Goal: Book appointment/travel/reservation

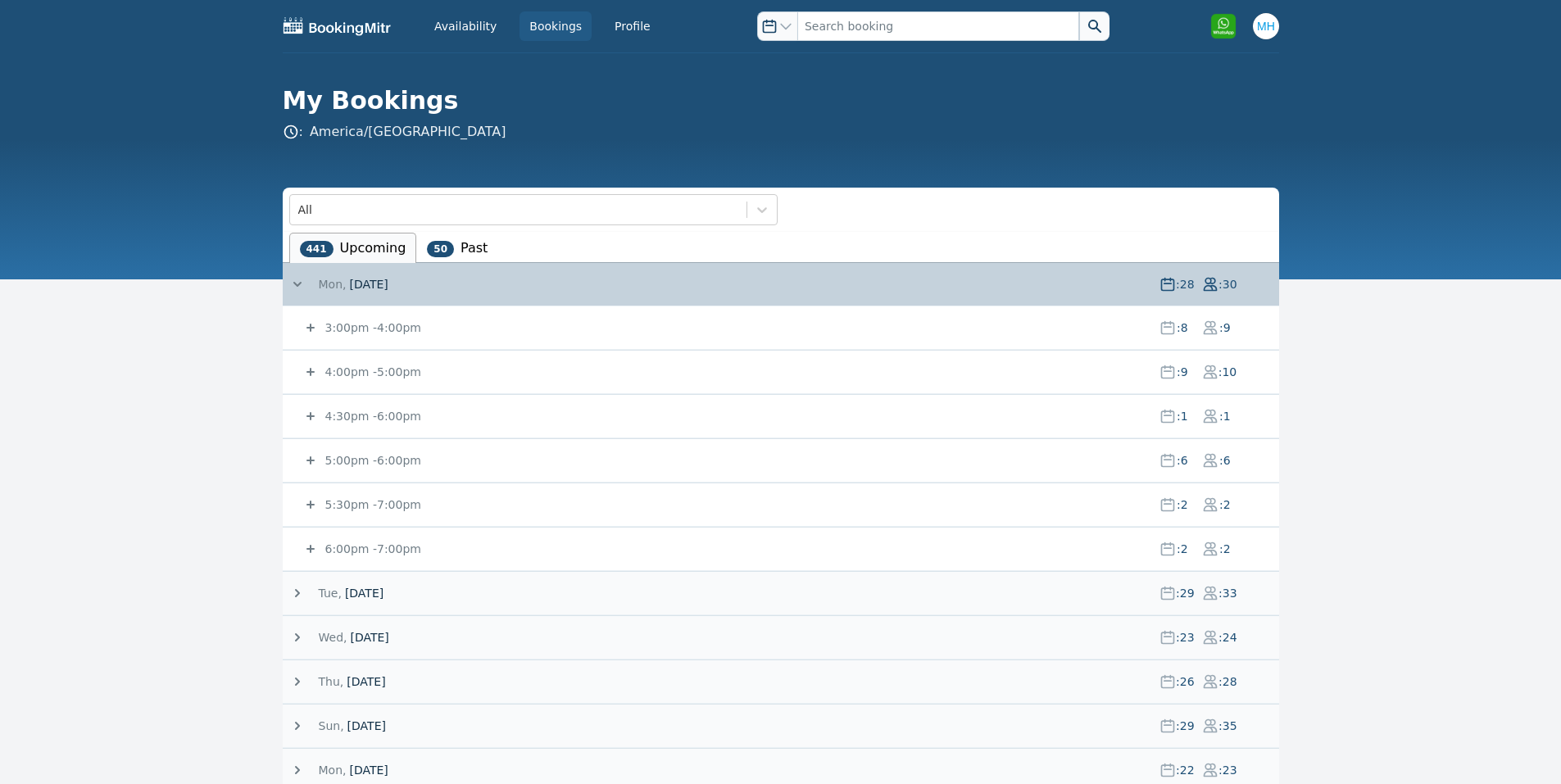
click at [345, 502] on small "5:30pm - 7:00pm" at bounding box center [372, 505] width 99 height 13
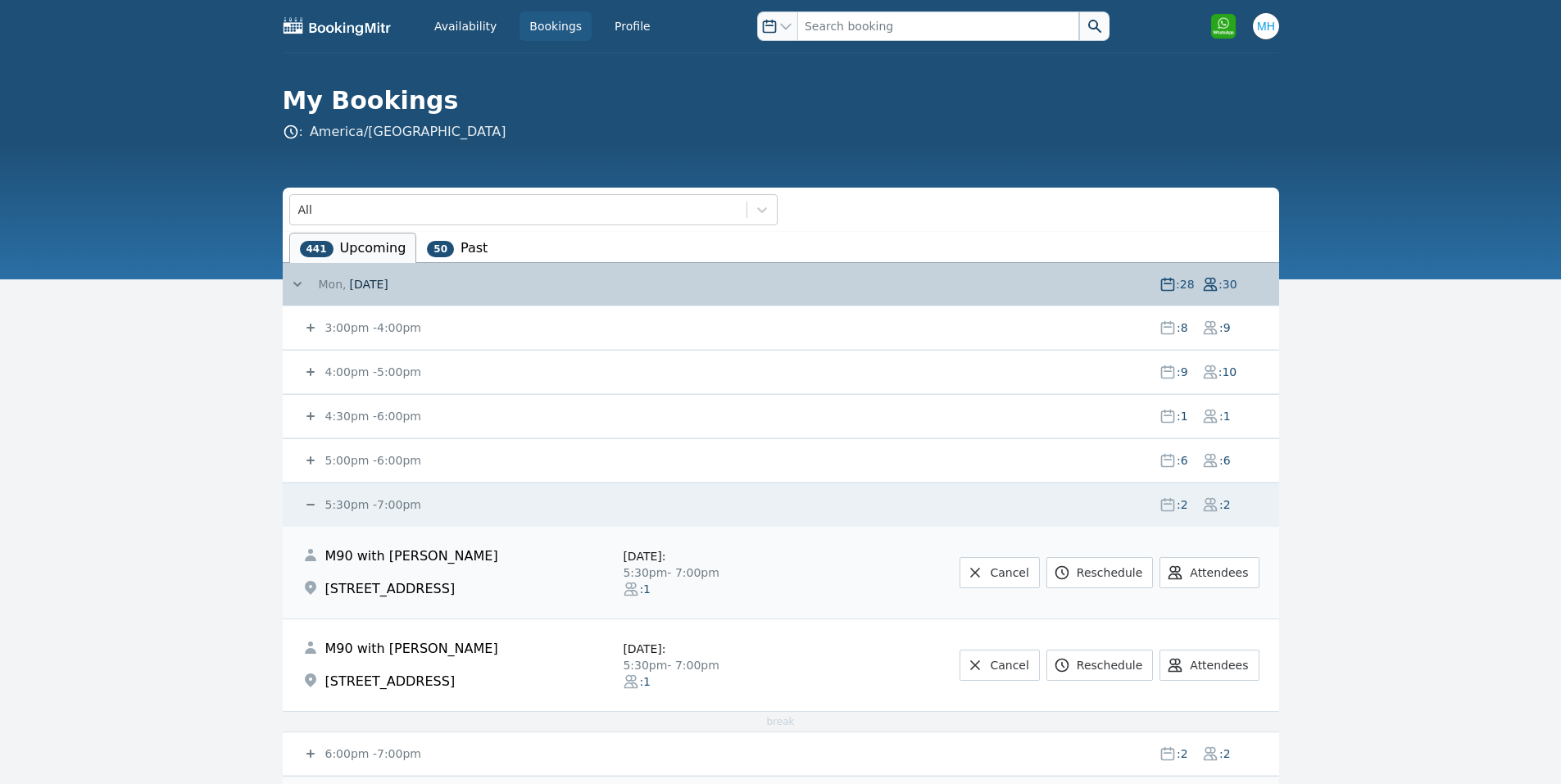
click at [345, 502] on small "5:30pm - 7:00pm" at bounding box center [372, 505] width 99 height 13
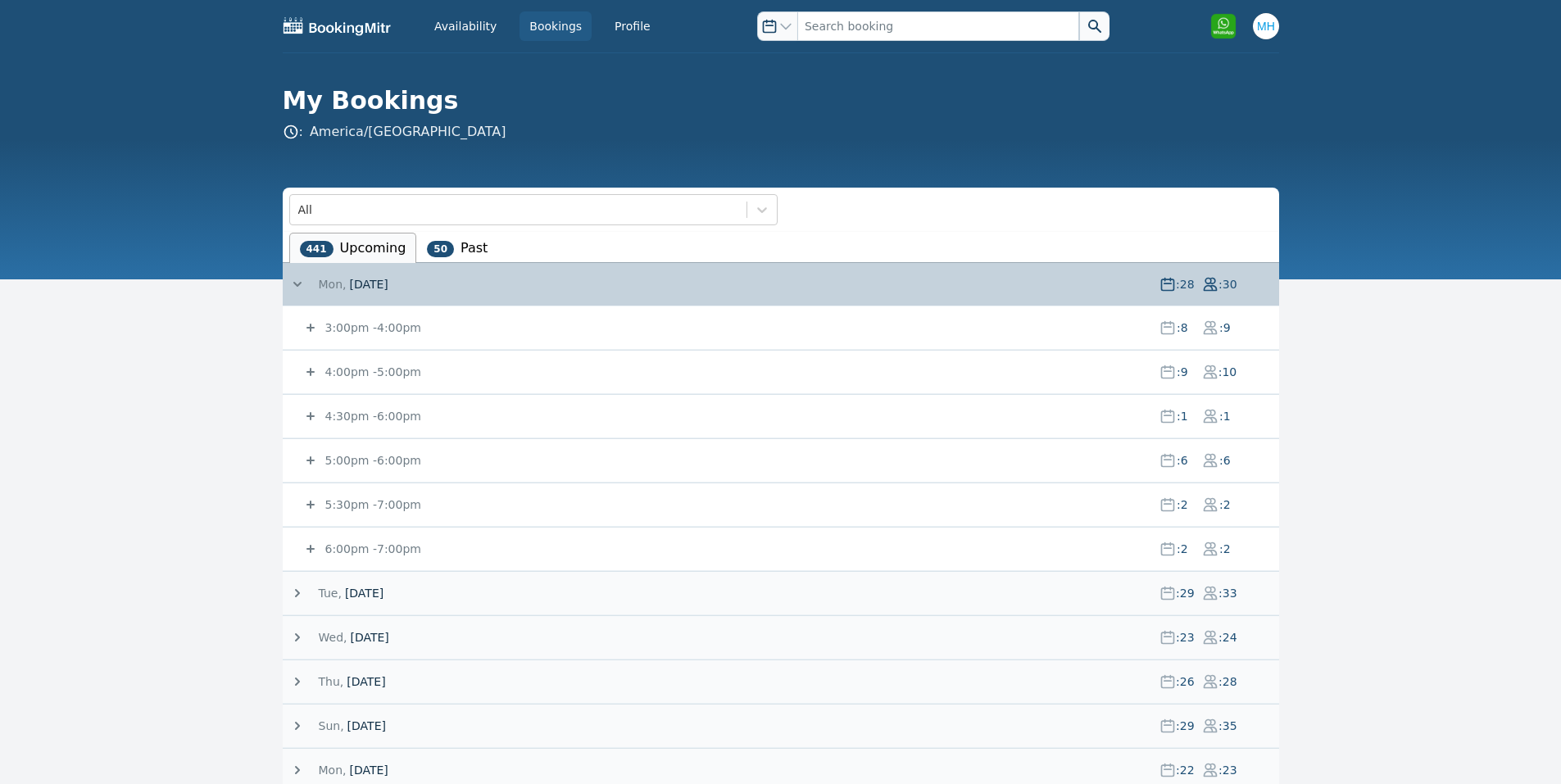
click at [342, 459] on small "5:00pm - 6:00pm" at bounding box center [372, 460] width 99 height 13
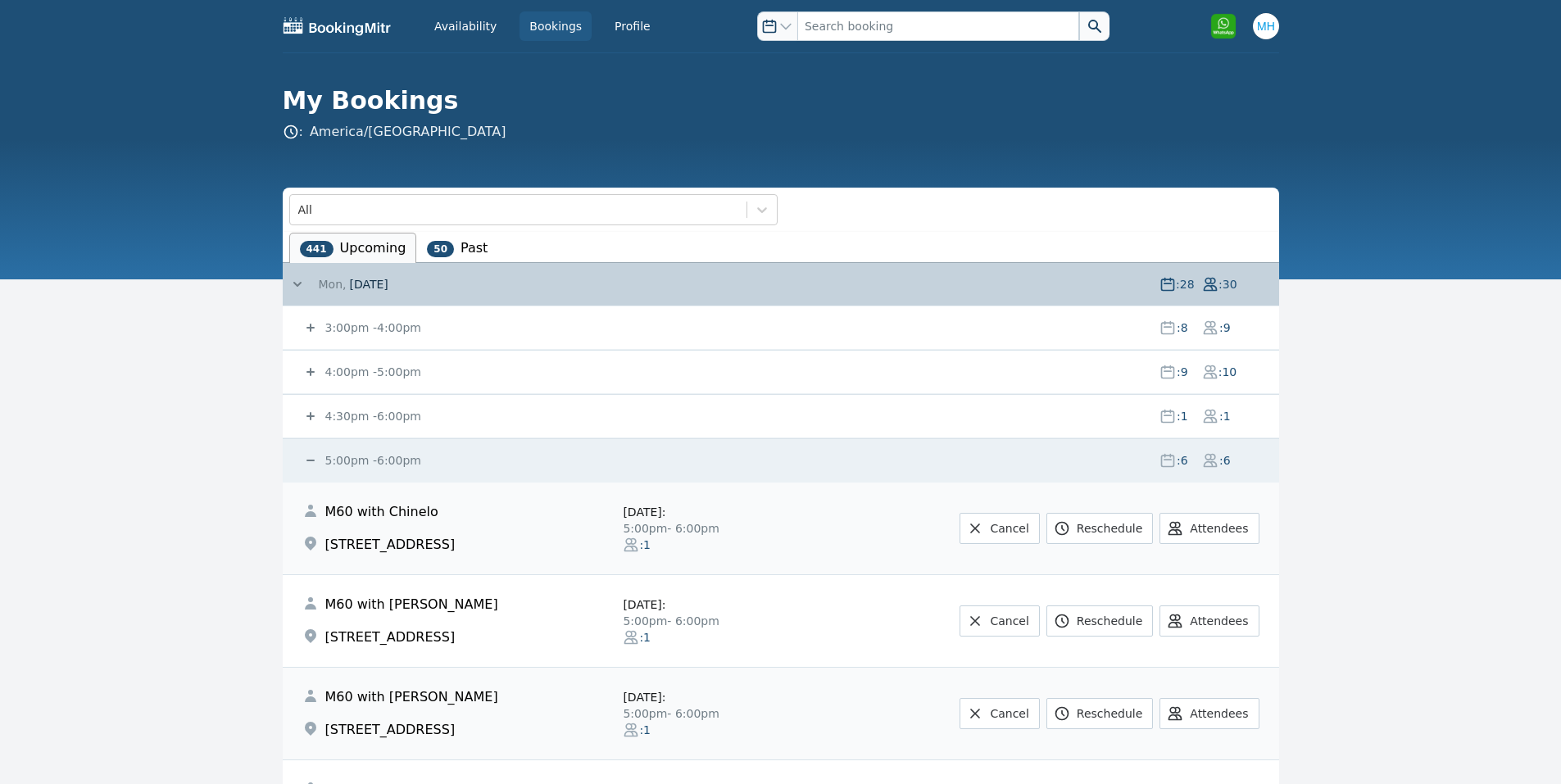
click at [340, 456] on small "5:00pm - 6:00pm" at bounding box center [372, 460] width 99 height 13
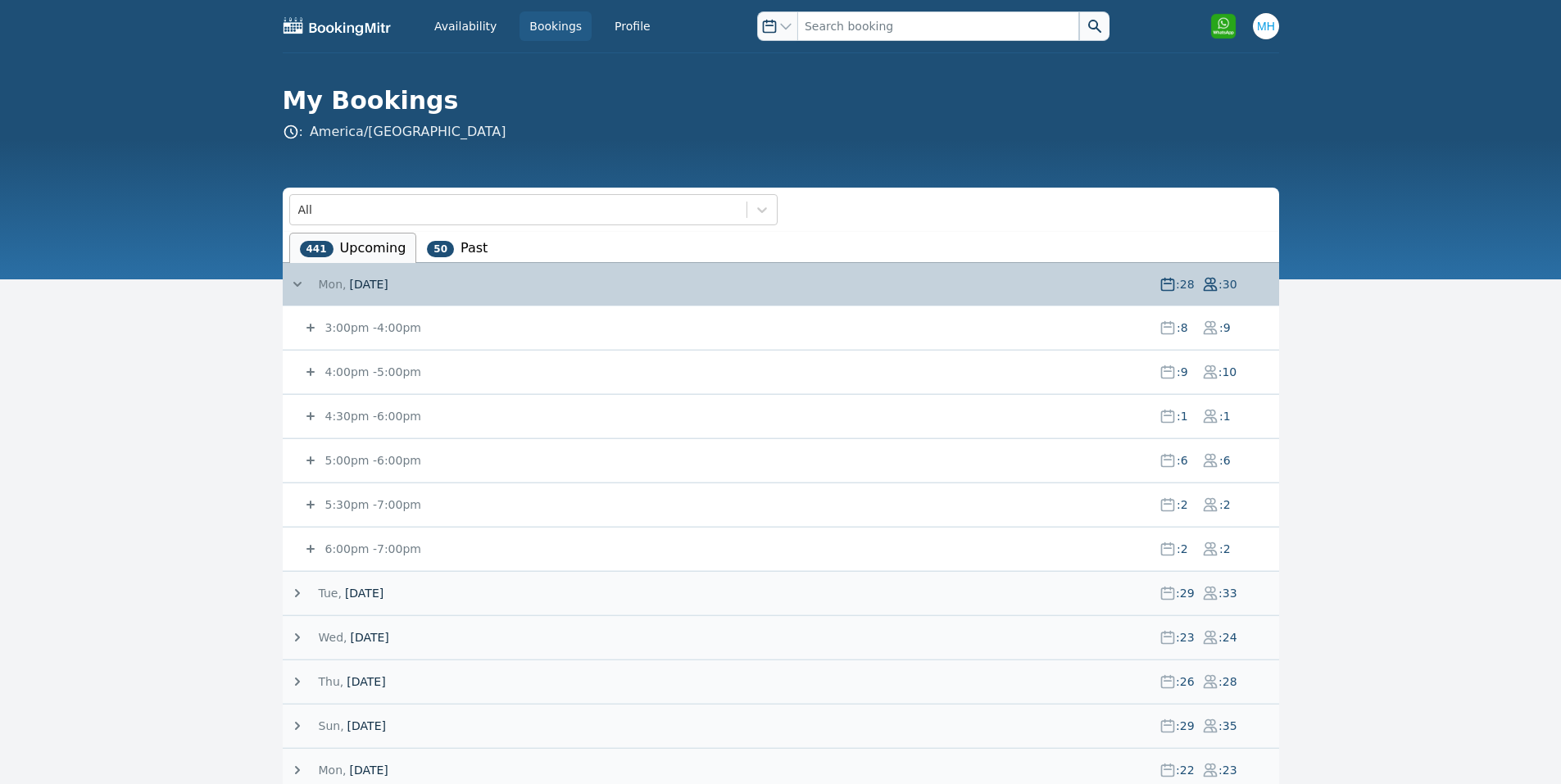
click at [390, 333] on small "3:00pm - 4:00pm" at bounding box center [372, 328] width 99 height 13
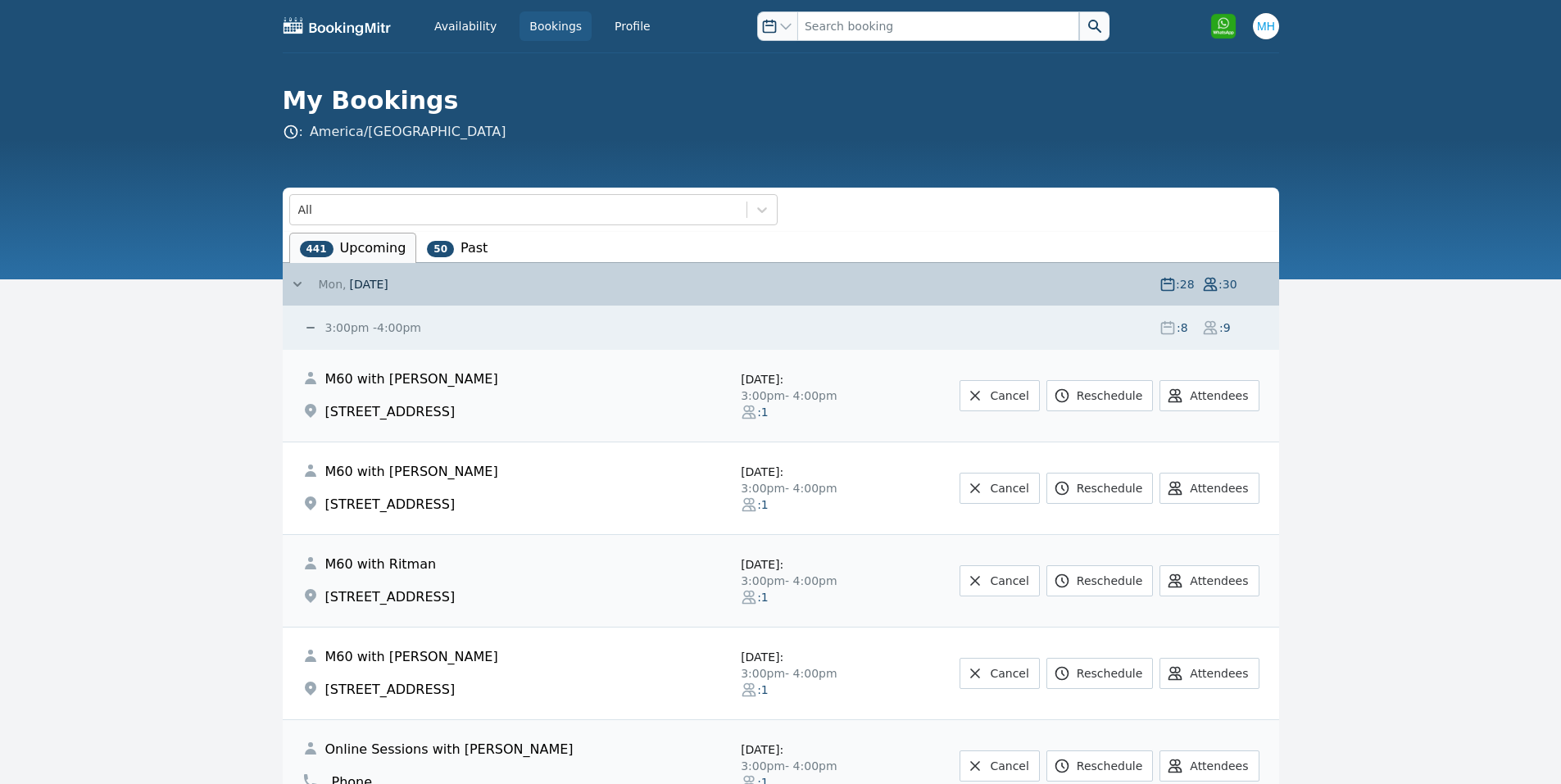
click at [383, 329] on small "3:00pm - 4:00pm" at bounding box center [372, 328] width 99 height 13
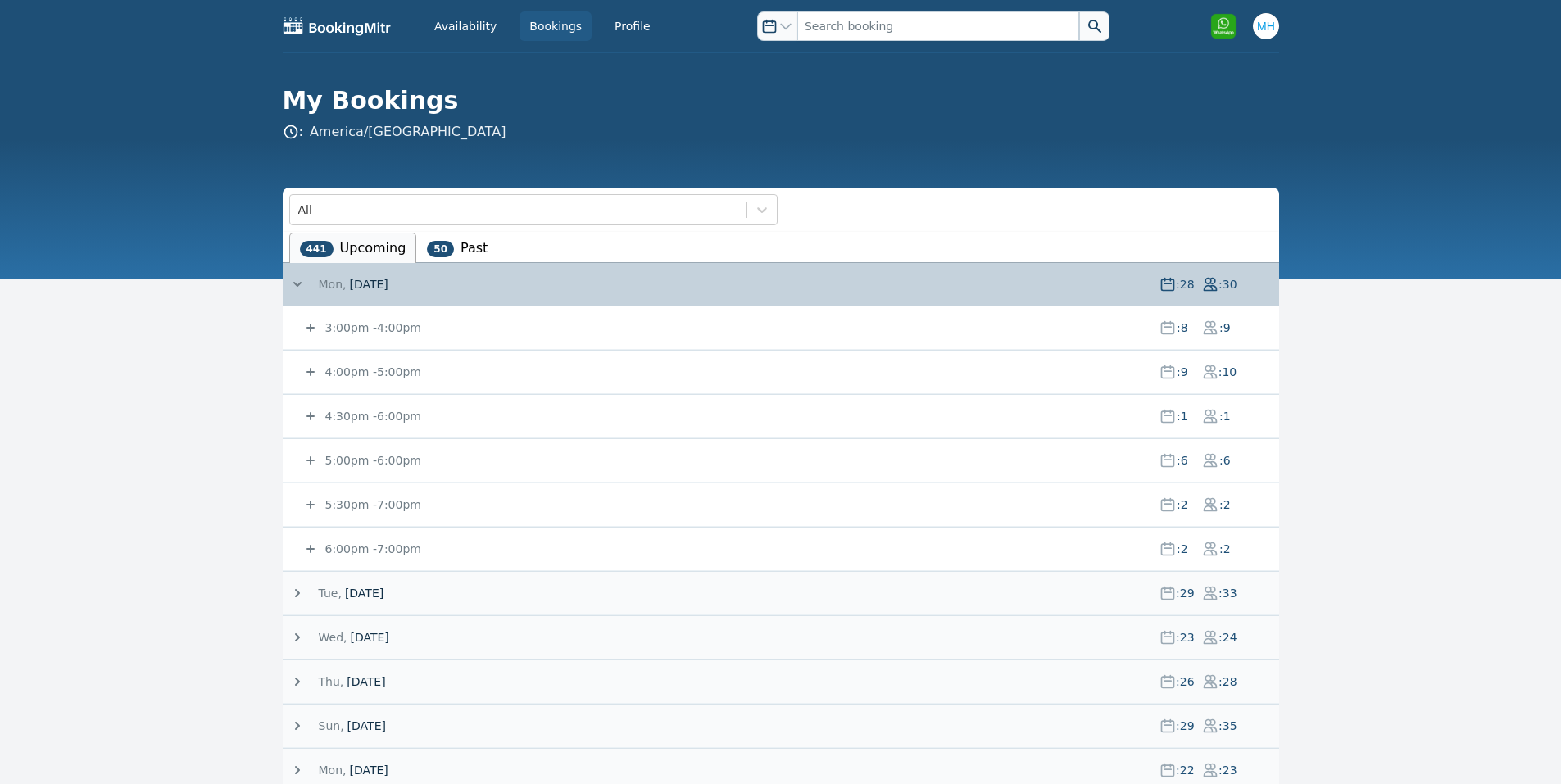
click at [387, 373] on small "4:00pm - 5:00pm" at bounding box center [372, 372] width 99 height 13
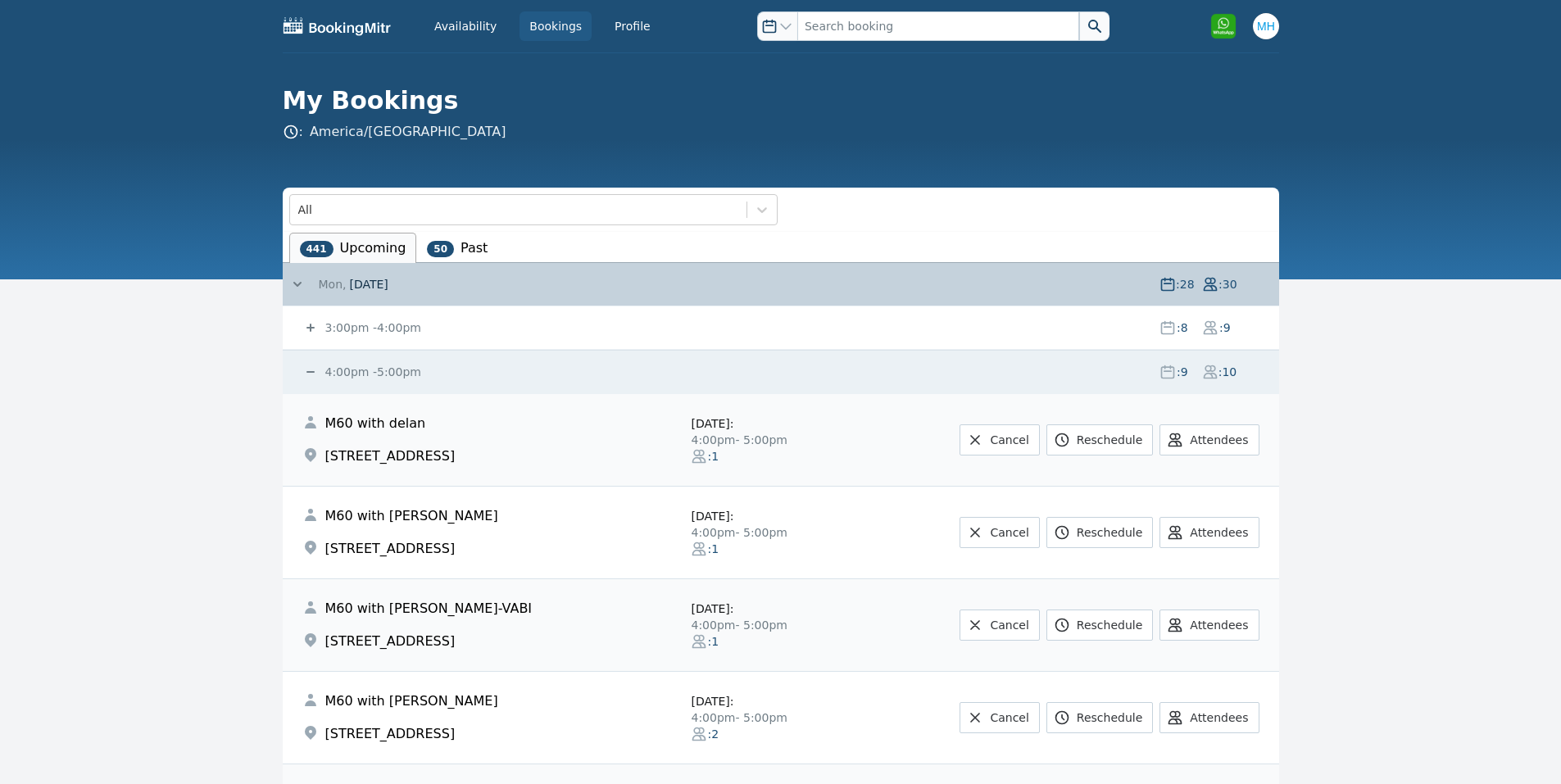
click at [387, 373] on small "4:00pm - 5:00pm" at bounding box center [372, 372] width 99 height 13
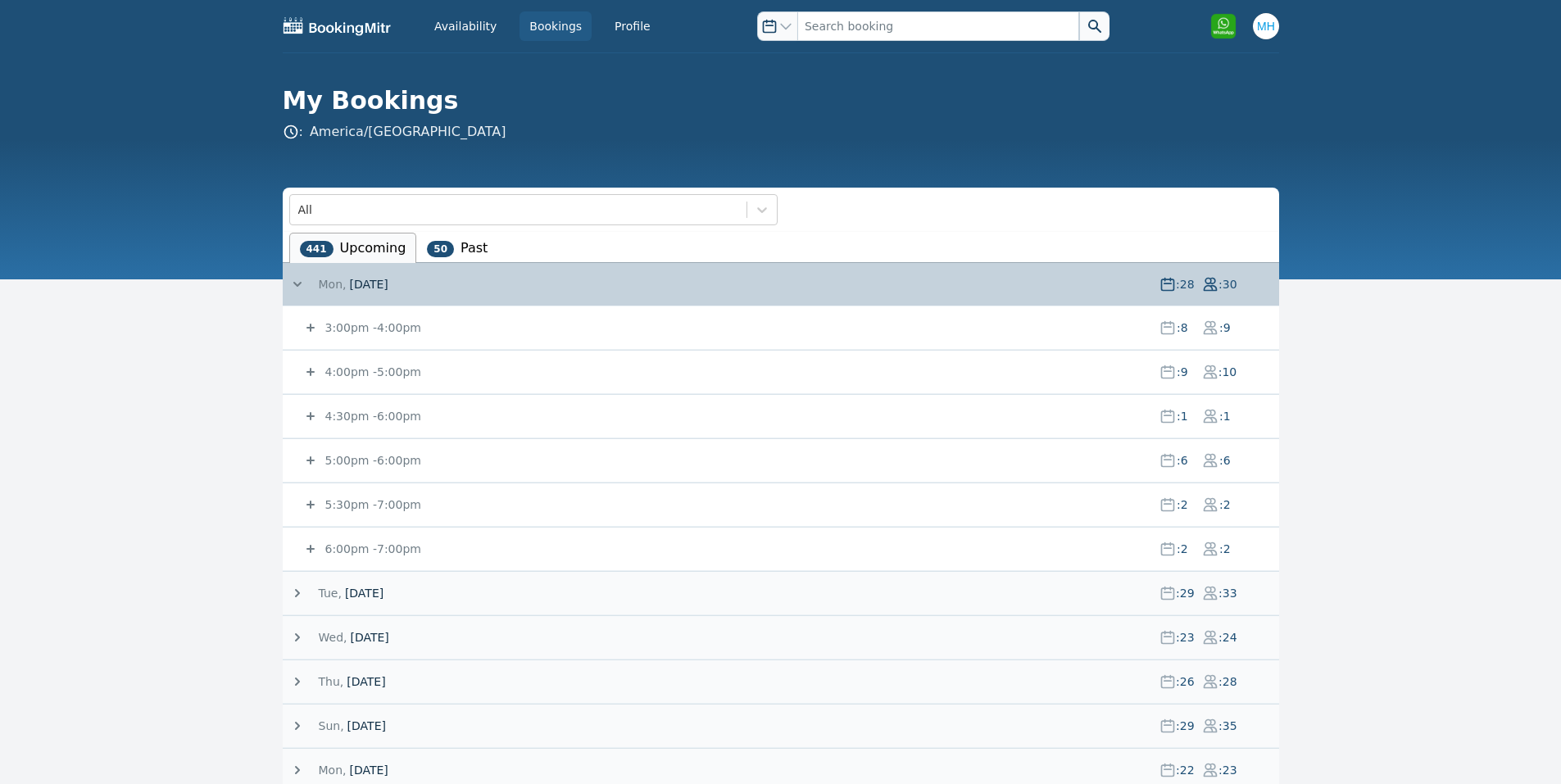
click at [358, 556] on span "6:00pm - 7:00pm" at bounding box center [372, 549] width 99 height 17
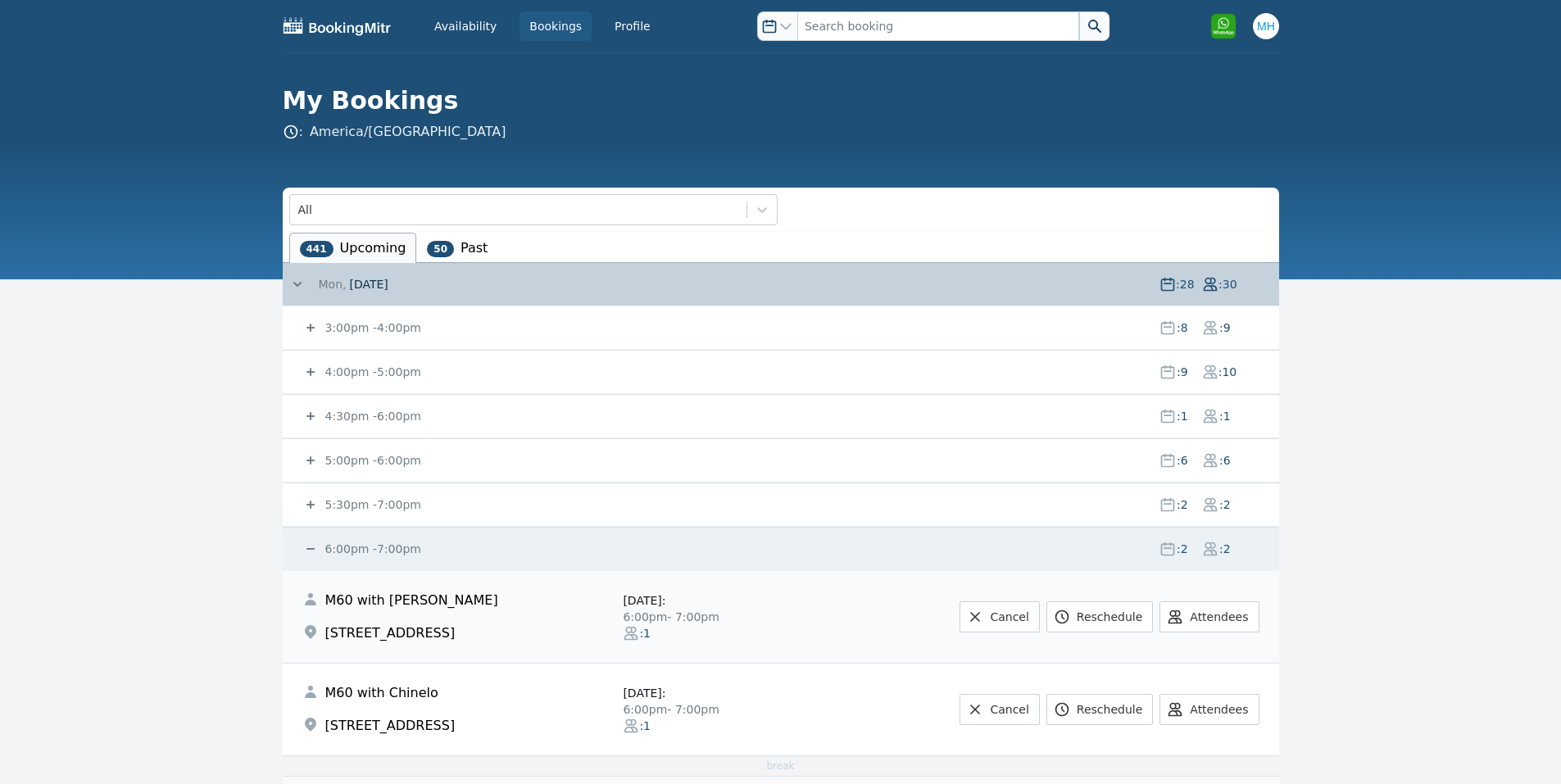
click at [346, 543] on small "6:00pm - 7:00pm" at bounding box center [372, 549] width 99 height 13
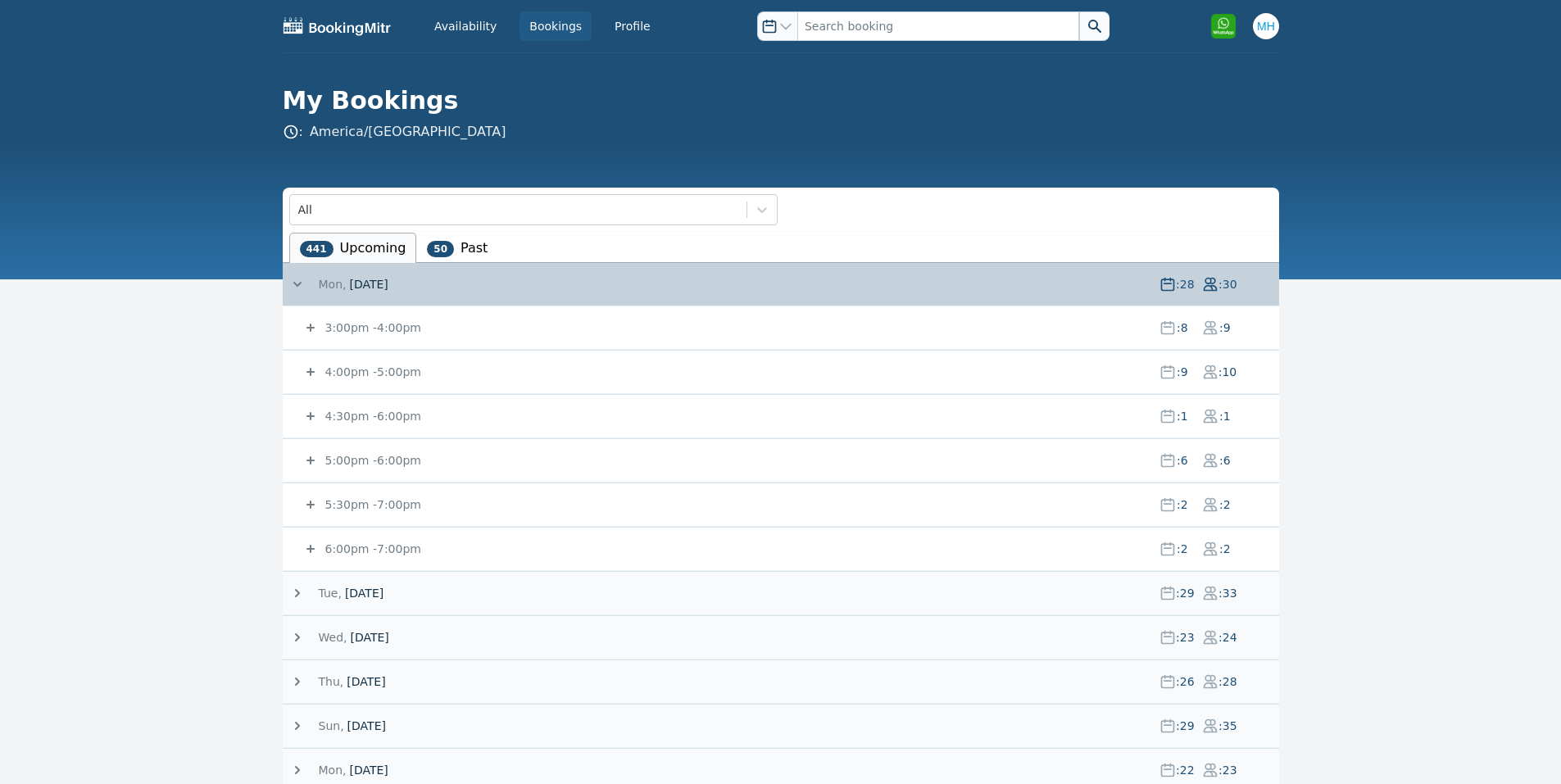
click at [415, 327] on span "3:00pm - 4:00pm" at bounding box center [734, 328] width 825 height 17
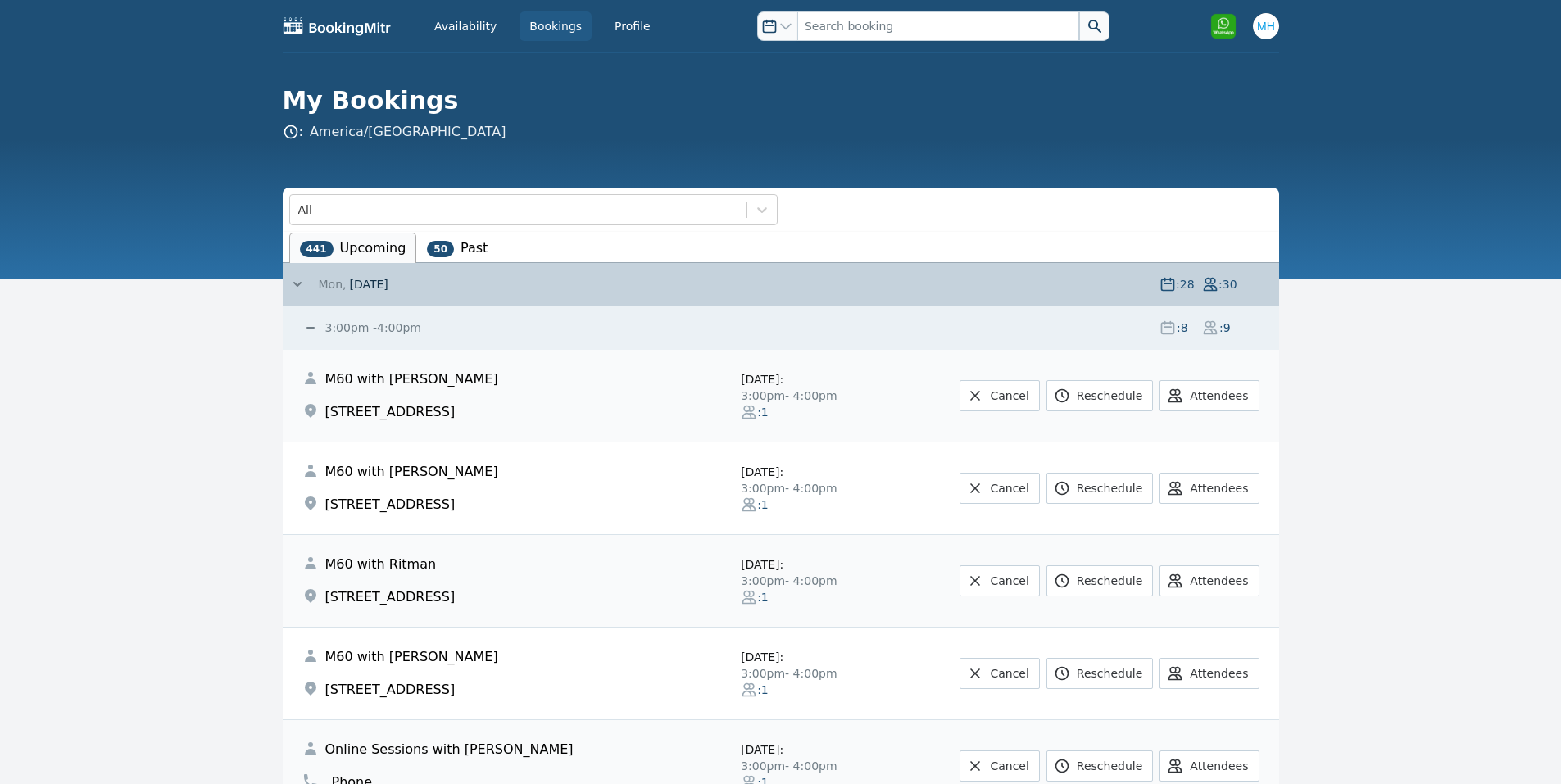
click at [372, 325] on small "3:00pm - 4:00pm" at bounding box center [372, 328] width 99 height 13
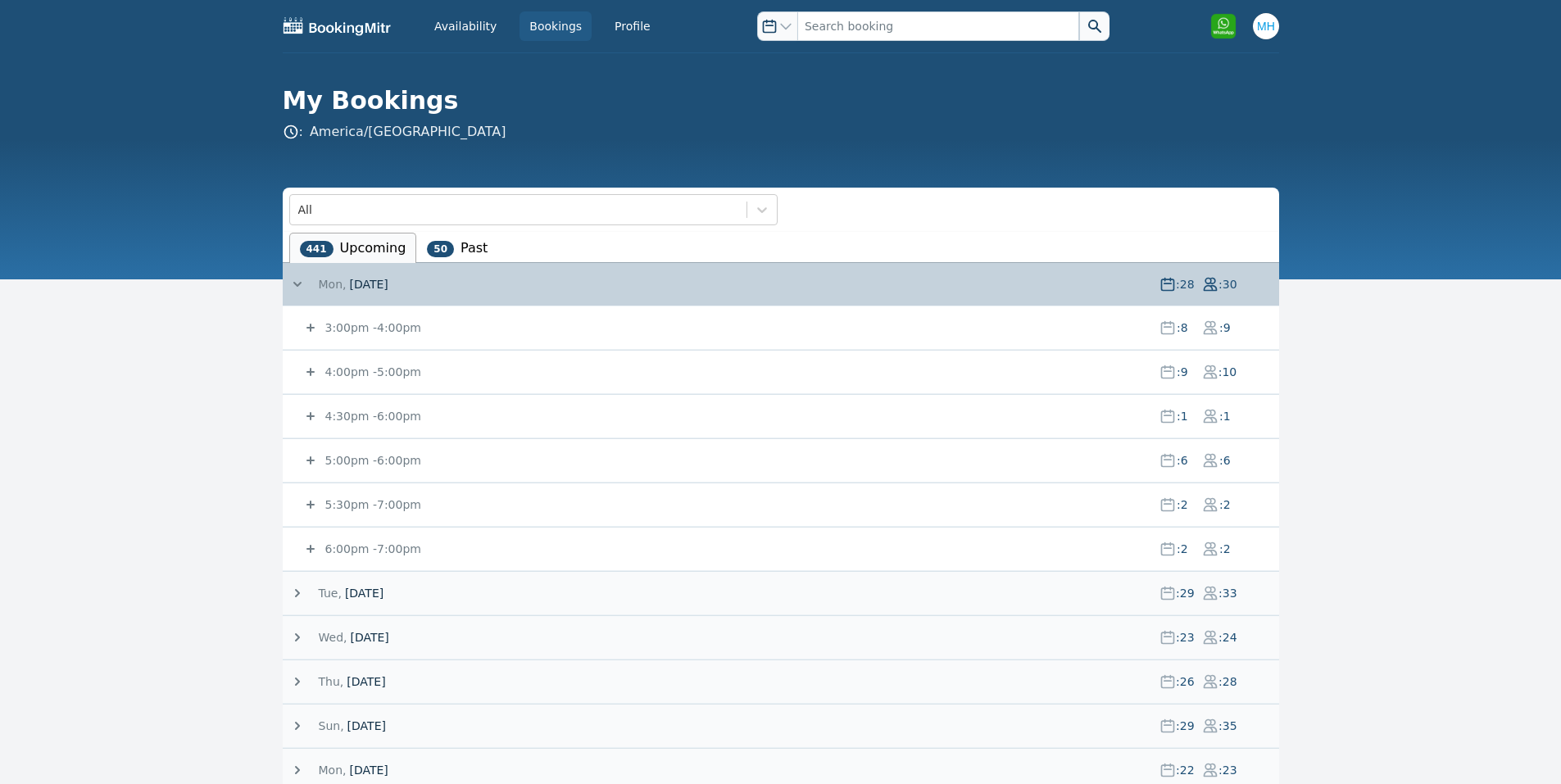
click at [429, 259] on li "50 Past" at bounding box center [457, 247] width 82 height 30
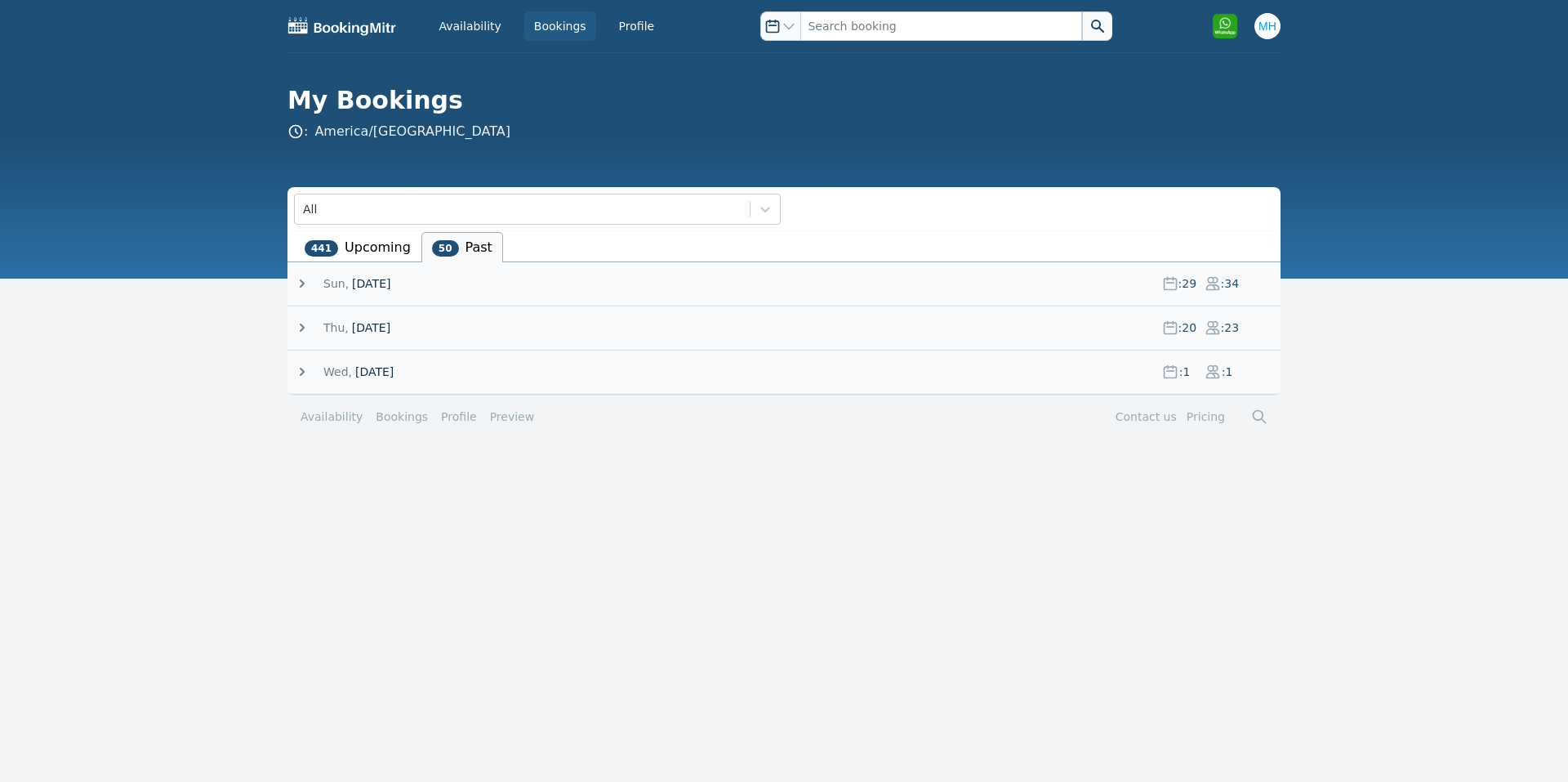
click at [384, 282] on span "[DATE]" at bounding box center [371, 284] width 38 height 17
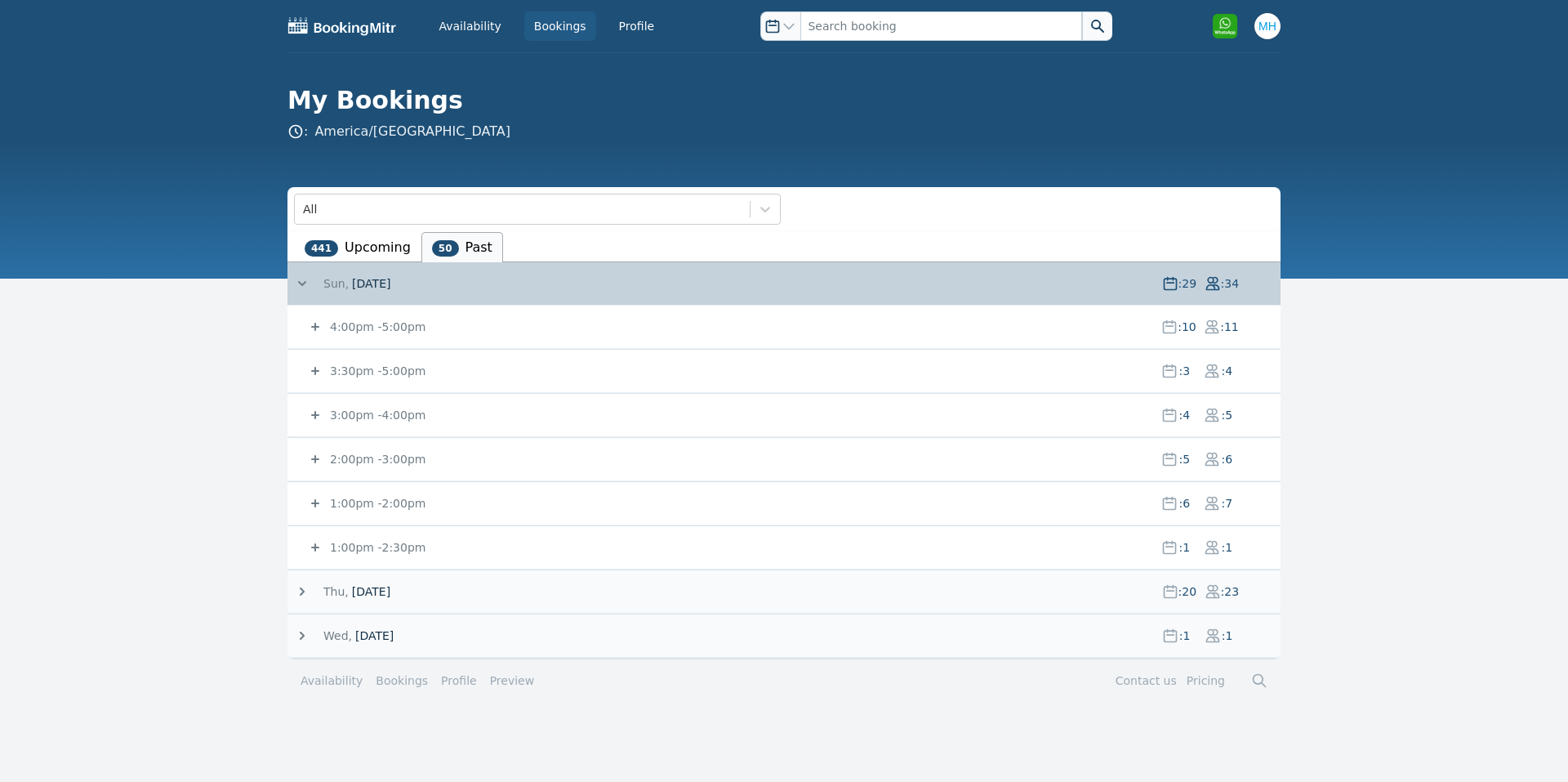
click at [401, 368] on small "3:30pm - 5:00pm" at bounding box center [376, 371] width 99 height 13
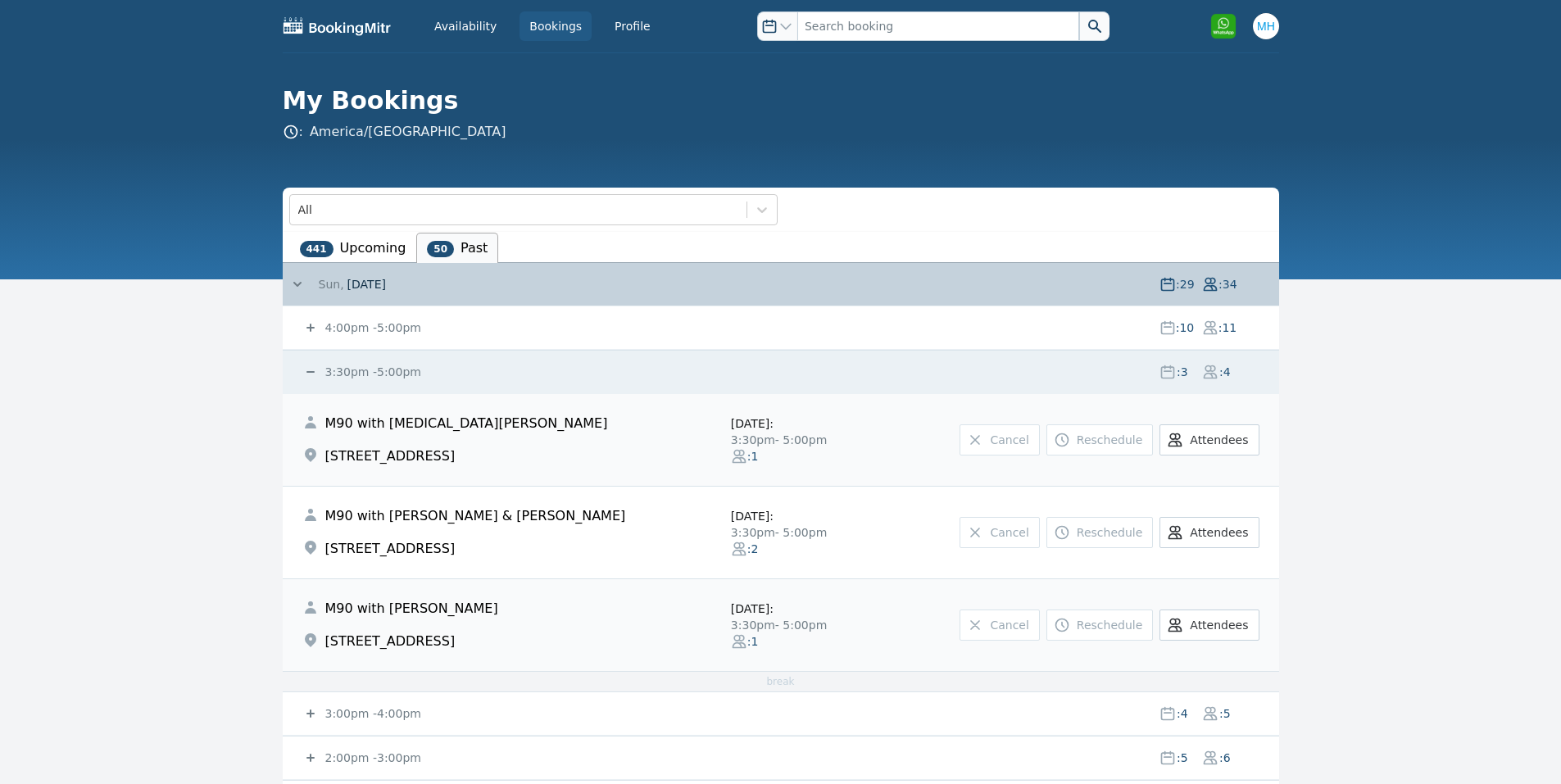
click at [371, 316] on div "4:00pm - 5:00pm : 10 : 11" at bounding box center [790, 327] width 976 height 43
click at [370, 324] on small "4:00pm - 5:00pm" at bounding box center [372, 328] width 99 height 13
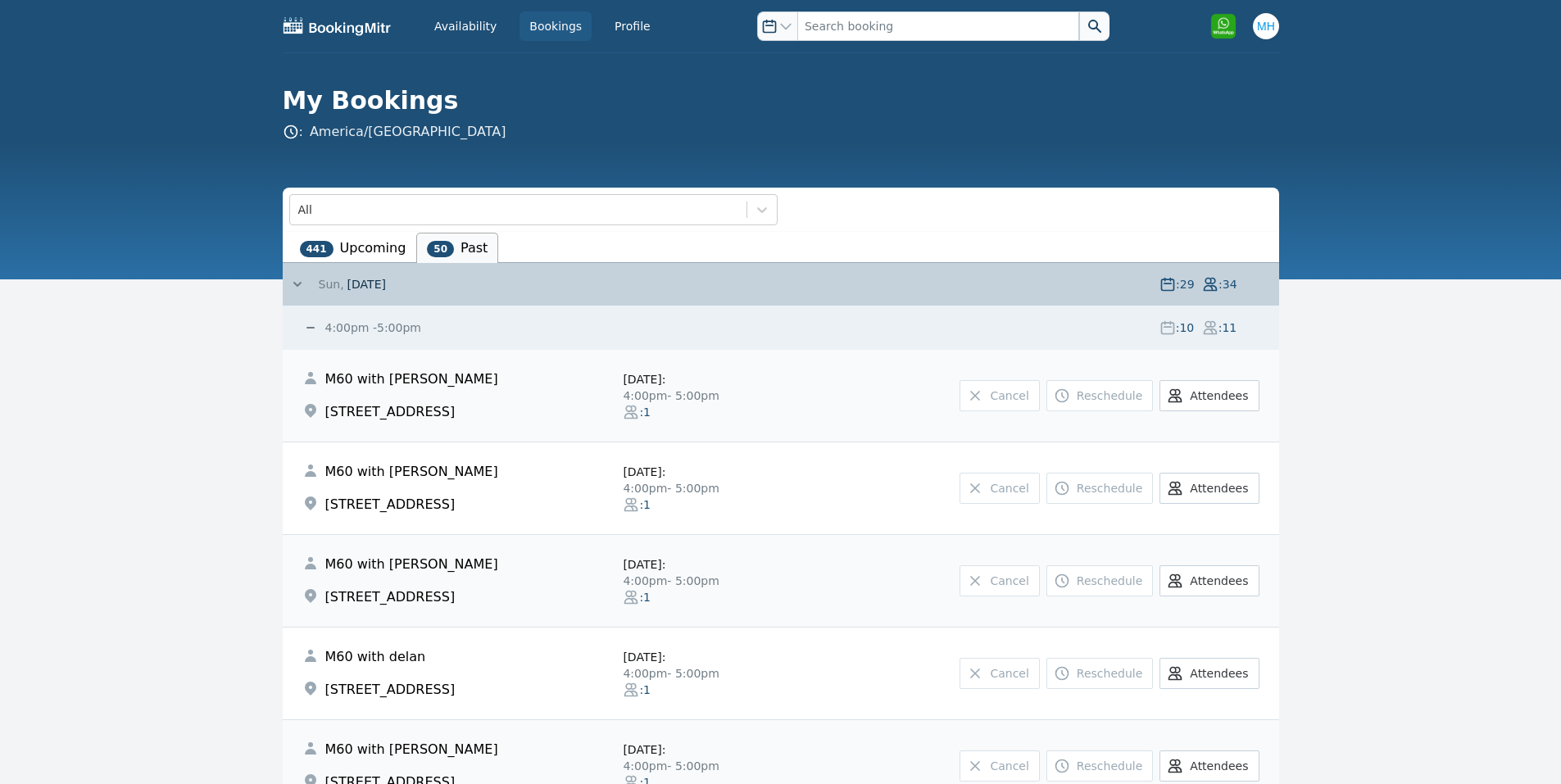
click at [361, 321] on small "4:00pm - 5:00pm" at bounding box center [372, 328] width 99 height 13
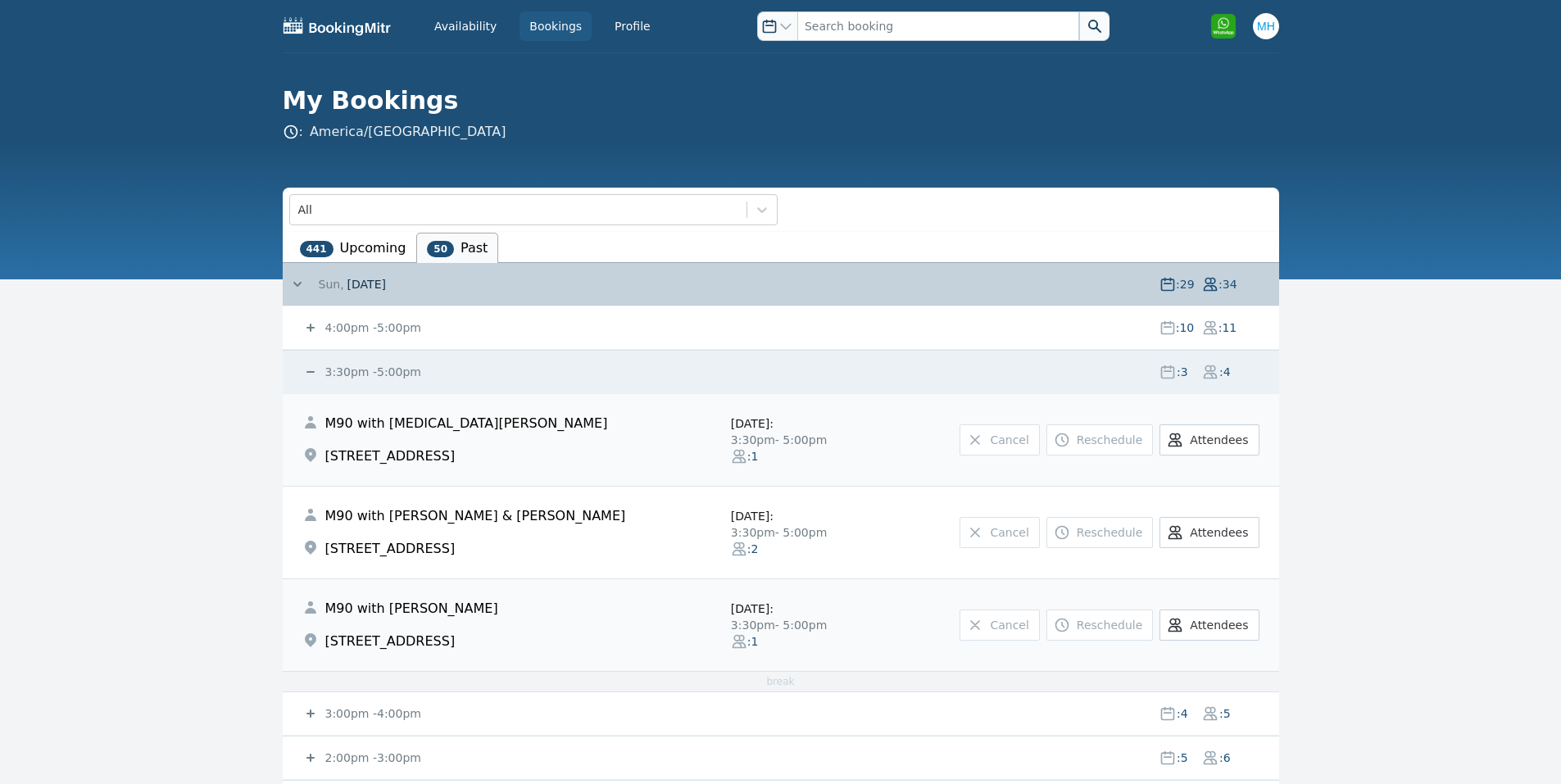
click at [372, 368] on small "3:30pm - 5:00pm" at bounding box center [372, 372] width 99 height 13
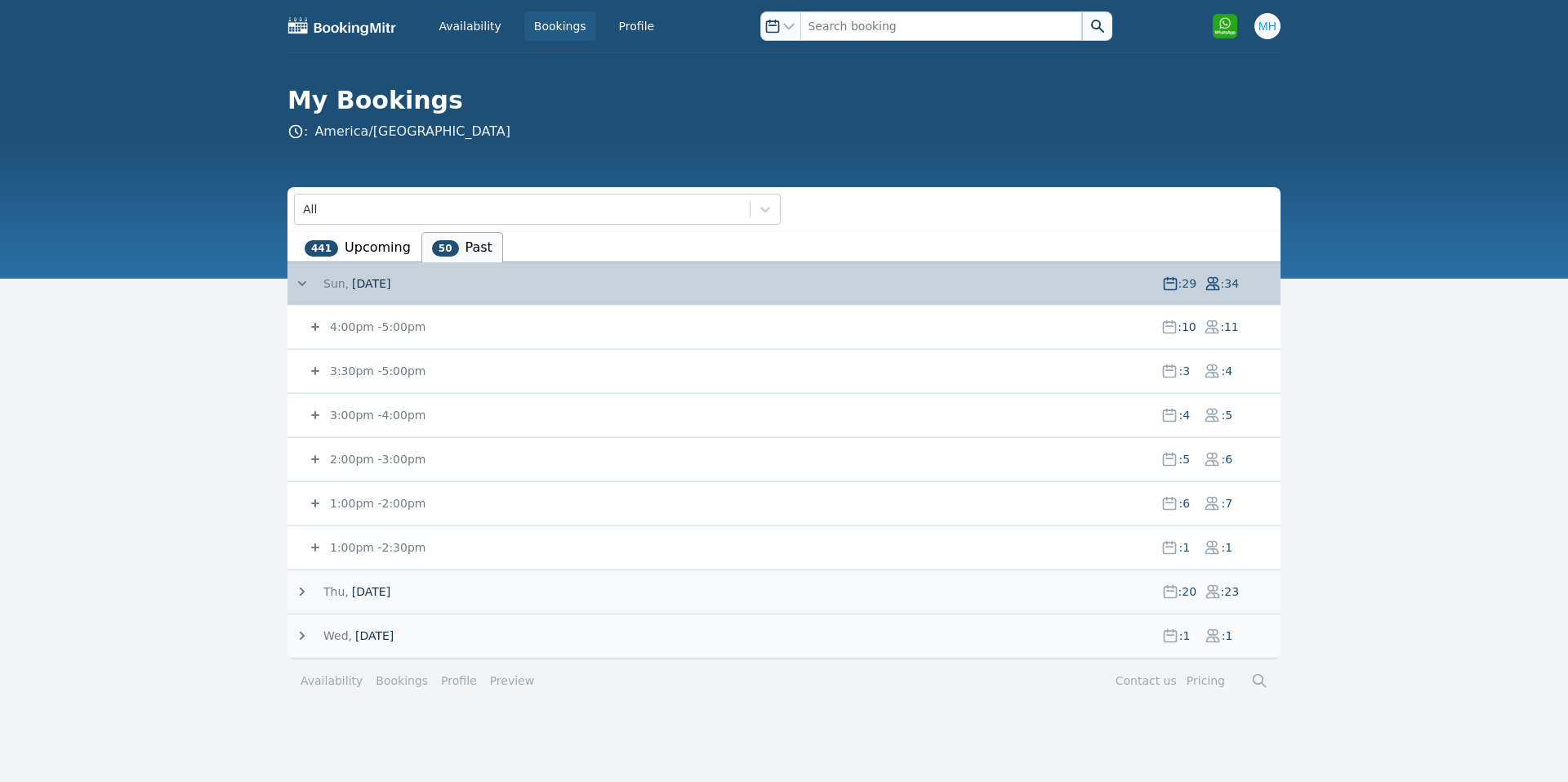
click at [367, 243] on li "441 Upcoming" at bounding box center [358, 247] width 127 height 30
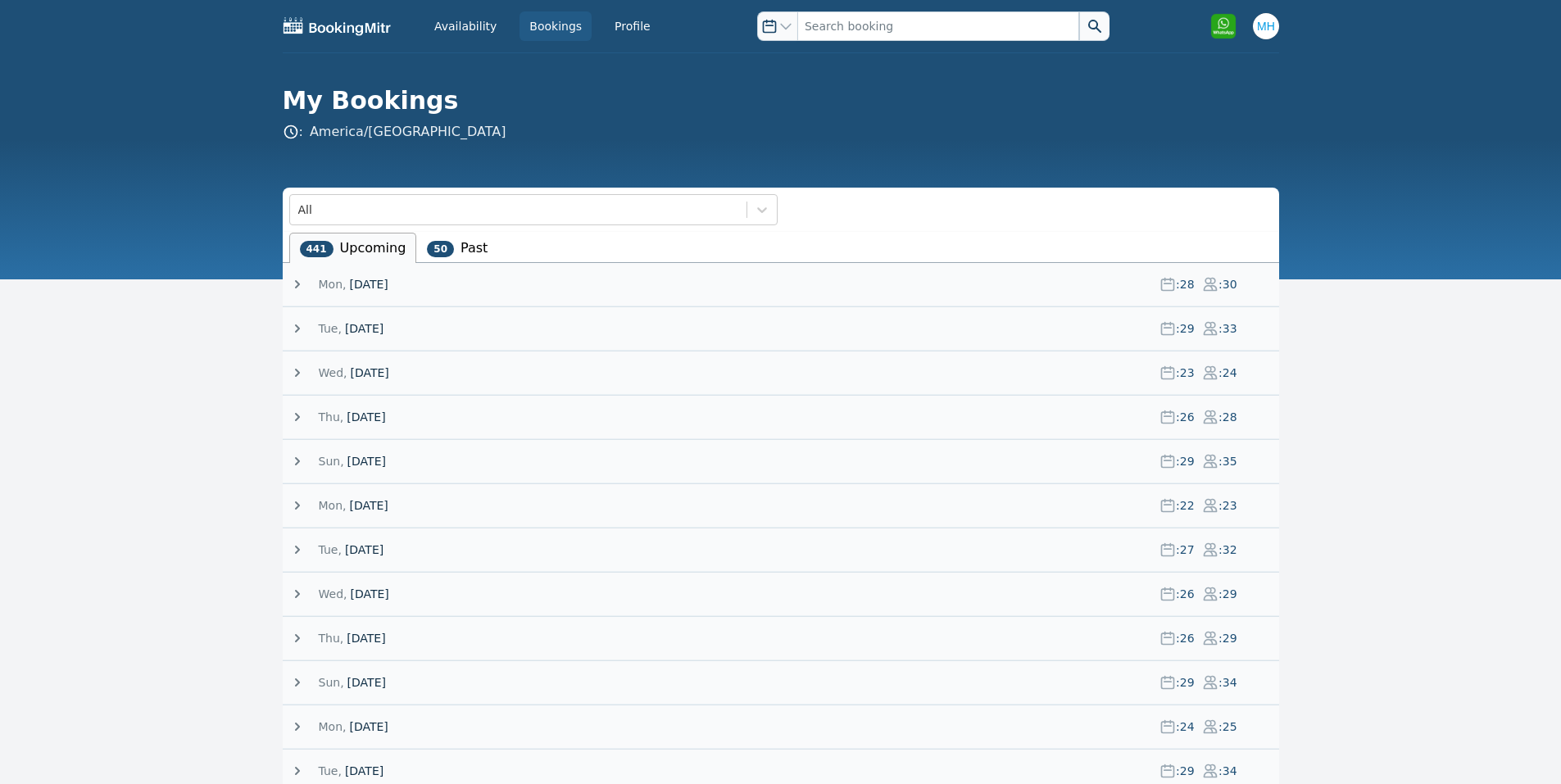
click at [360, 376] on span "[DATE]" at bounding box center [369, 373] width 39 height 17
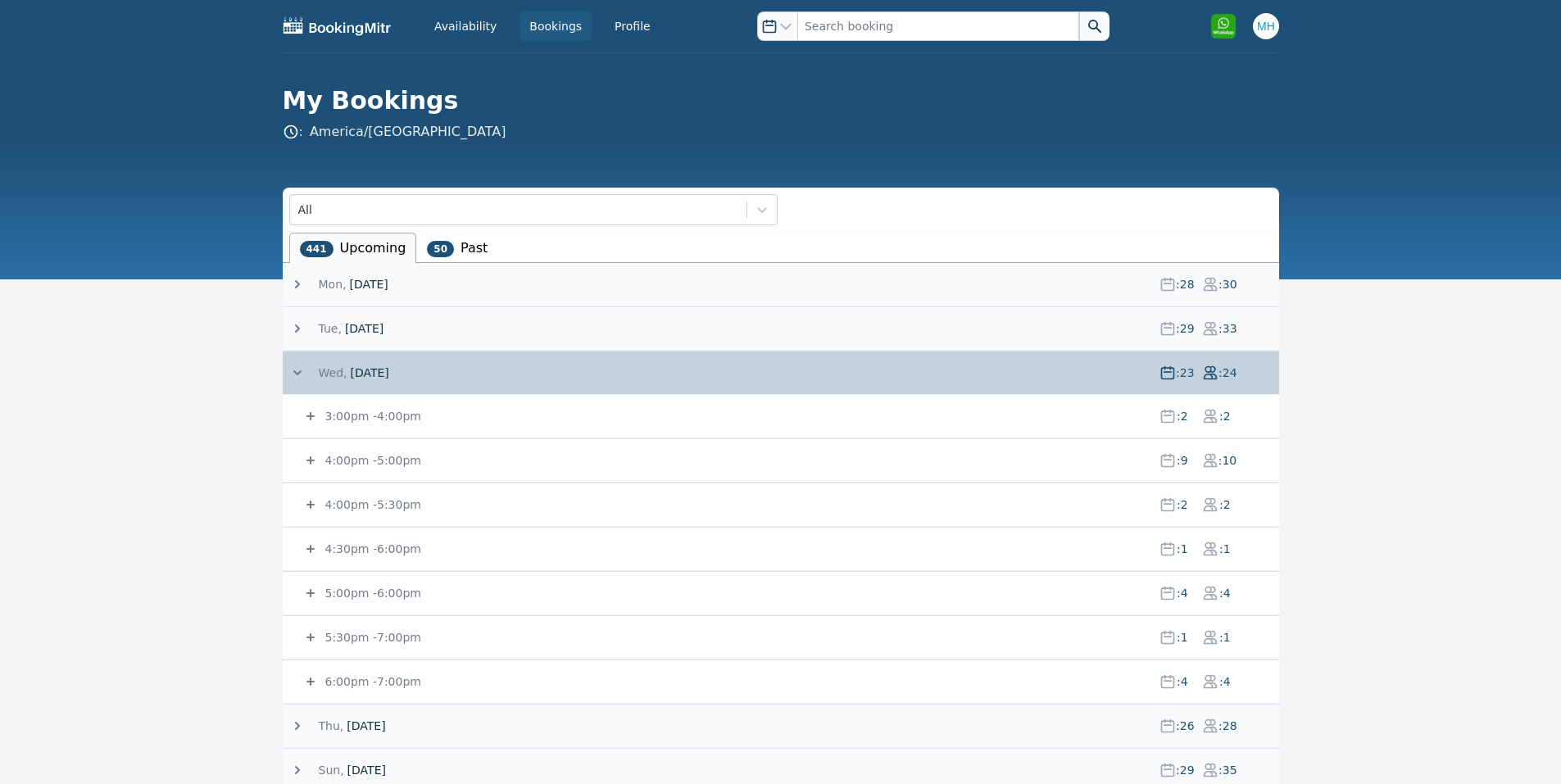
click at [336, 724] on span "Thu," at bounding box center [331, 726] width 25 height 17
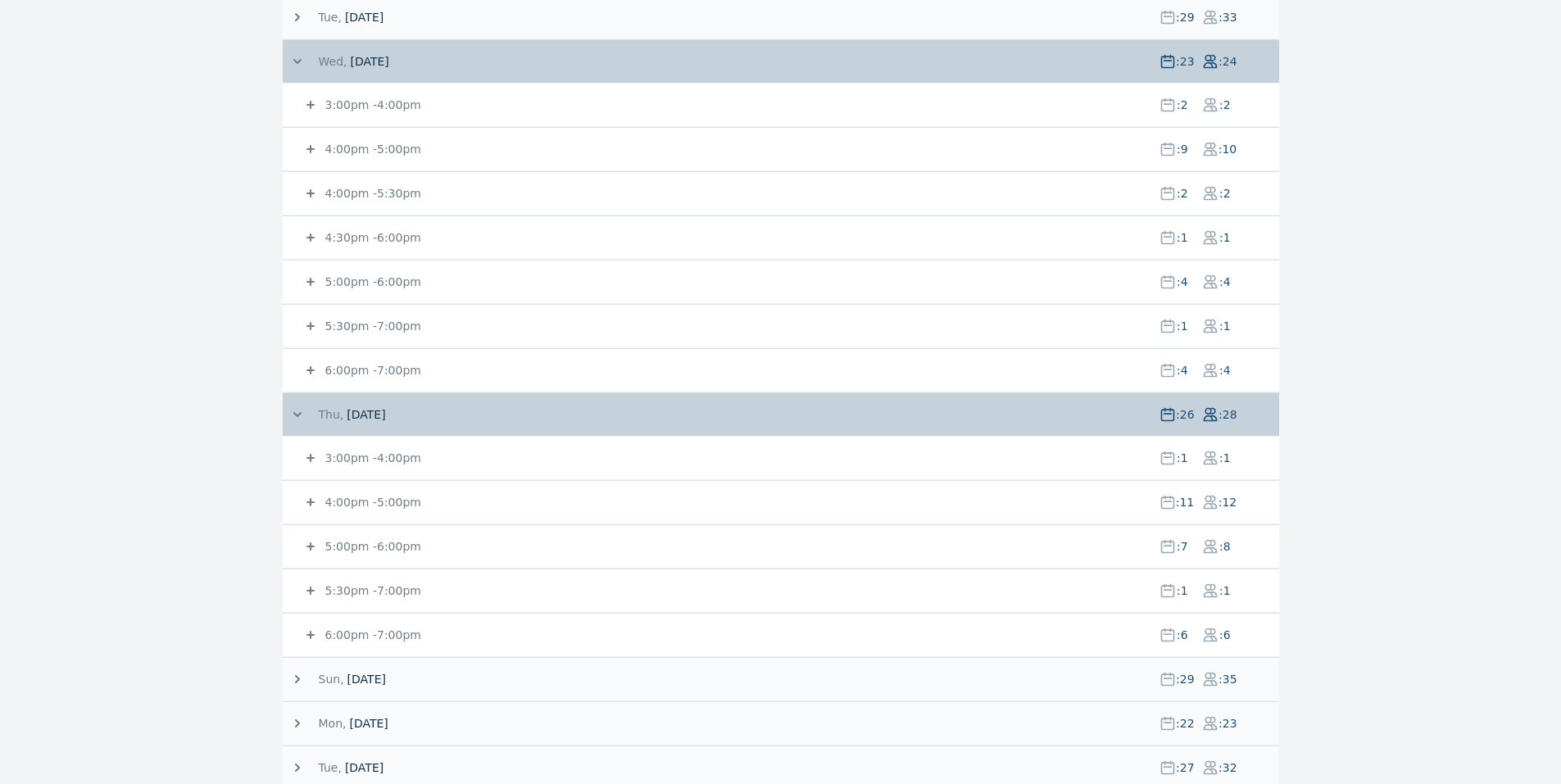
scroll to position [328, 0]
